Goal: Register for event/course: Register for event/course

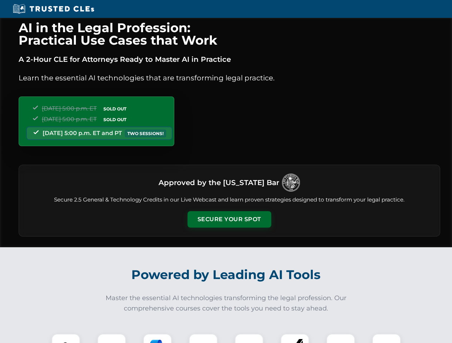
click at [229, 220] on button "Secure Your Spot" at bounding box center [229, 219] width 84 height 16
click at [66, 339] on img at bounding box center [65, 348] width 21 height 21
